Goal: Navigation & Orientation: Understand site structure

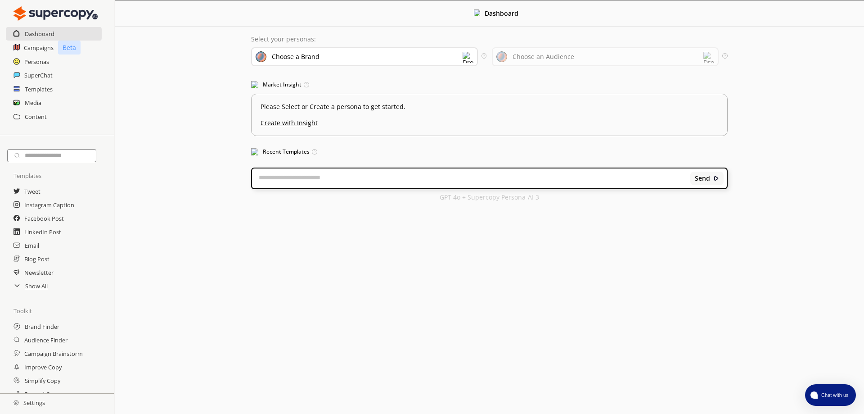
click at [345, 60] on div "Choose a Brand" at bounding box center [364, 56] width 227 height 19
click at [25, 48] on h2 "Campaigns" at bounding box center [39, 48] width 30 height 14
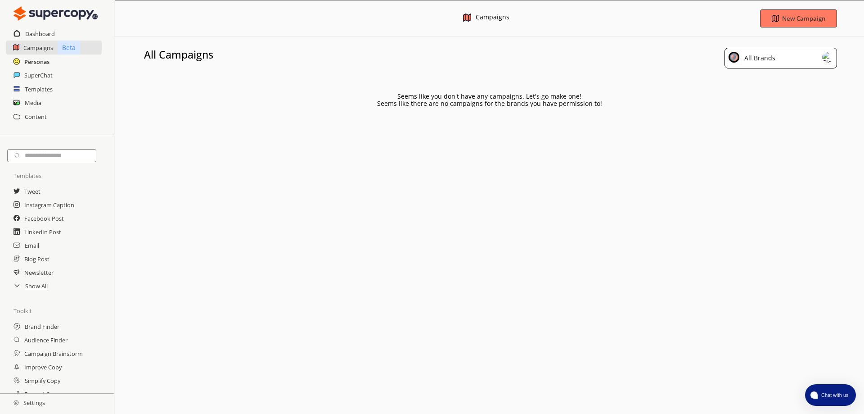
click at [41, 59] on h2 "Personas" at bounding box center [36, 62] width 25 height 14
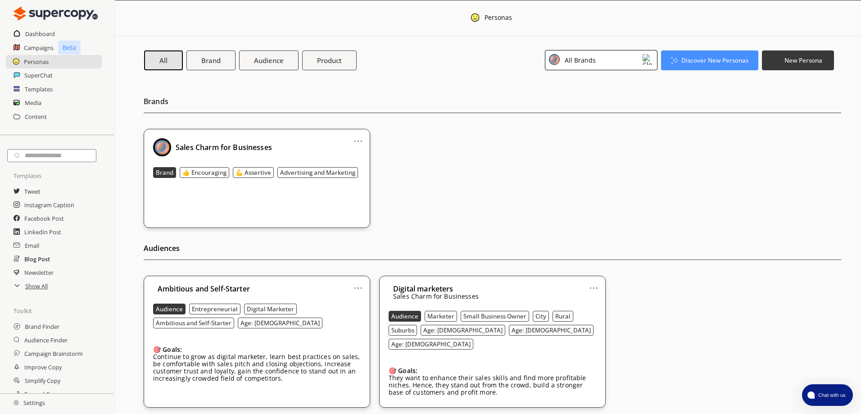
click at [45, 257] on h2 "Blog Post" at bounding box center [37, 259] width 26 height 14
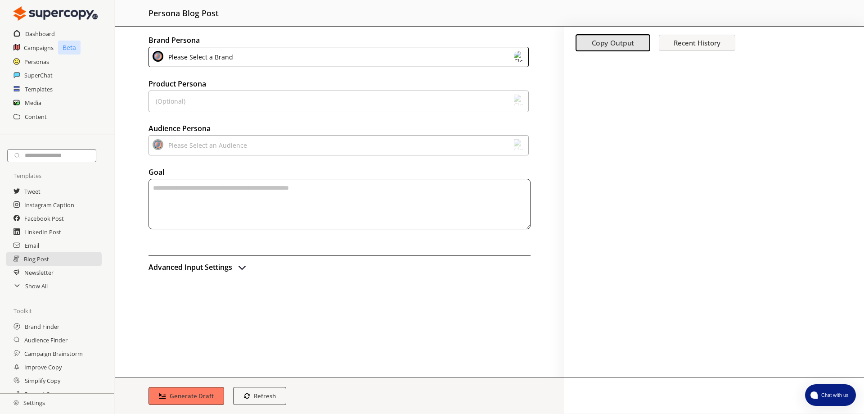
click at [214, 57] on div "Please Select a Brand" at bounding box center [199, 57] width 68 height 12
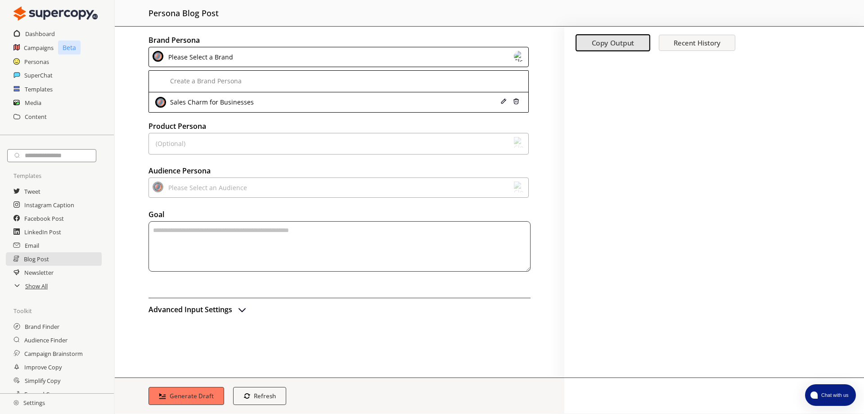
click at [214, 57] on div "Please Select a Brand" at bounding box center [199, 57] width 68 height 12
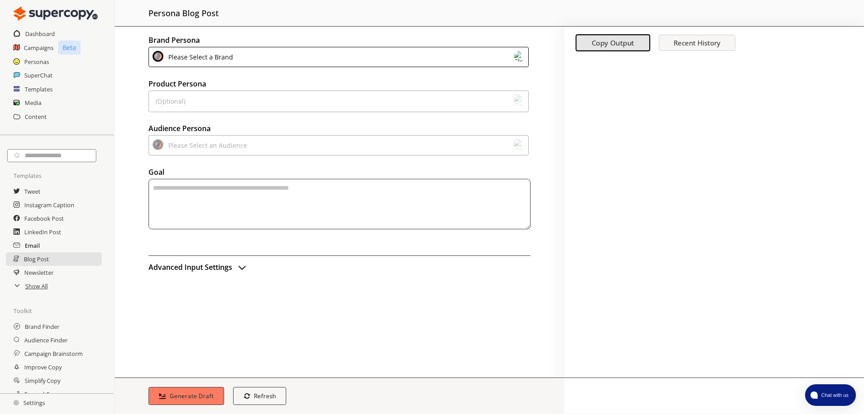
click at [33, 248] on h2 "Email" at bounding box center [32, 246] width 15 height 14
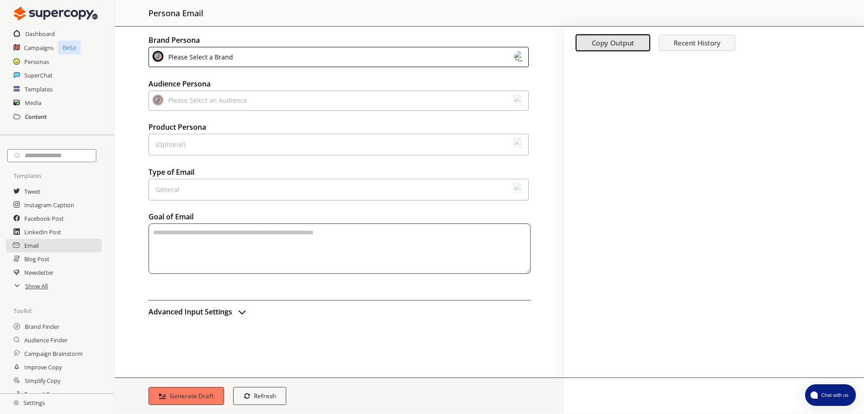
click at [35, 117] on h2 "Content" at bounding box center [36, 117] width 22 height 14
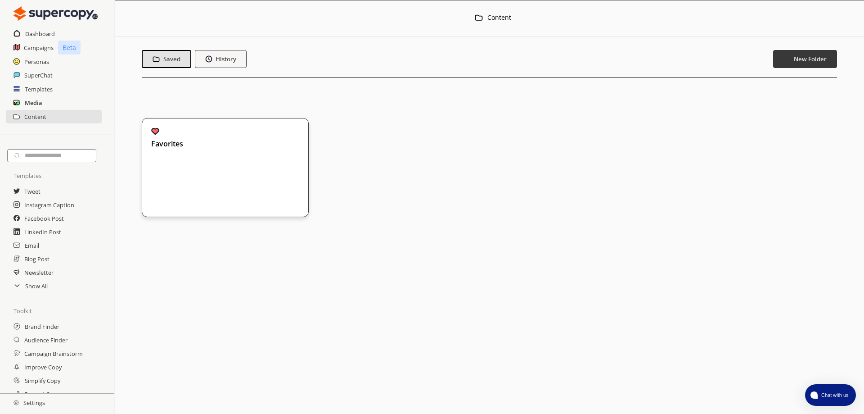
click at [35, 102] on h2 "Media" at bounding box center [33, 103] width 17 height 14
